Goal: Communication & Community: Participate in discussion

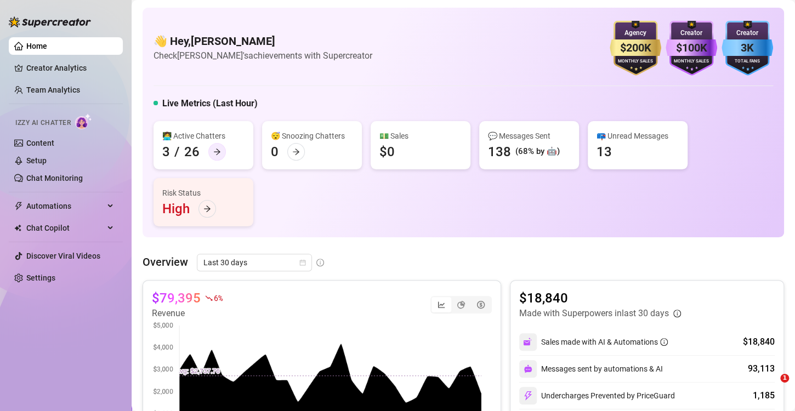
click at [219, 147] on div at bounding box center [217, 152] width 18 height 18
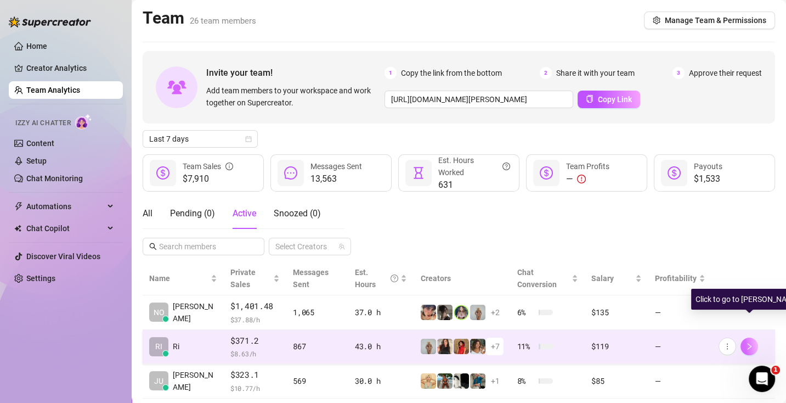
click at [750, 342] on icon "right" at bounding box center [749, 346] width 8 height 8
